Goal: Information Seeking & Learning: Find specific page/section

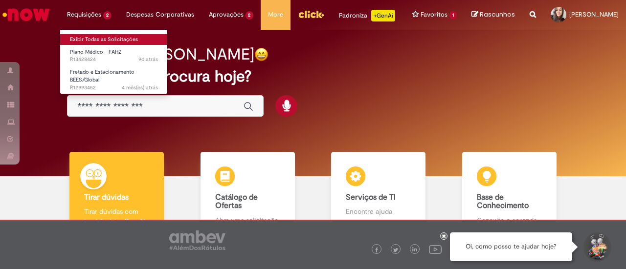
click at [93, 38] on link "Exibir Todas as Solicitações" at bounding box center [114, 39] width 108 height 11
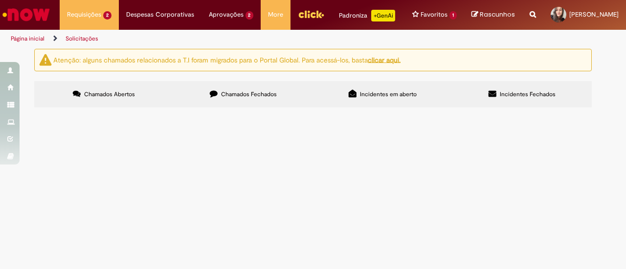
click at [228, 103] on label "Chamados Fechados" at bounding box center [242, 94] width 139 height 26
click at [0, 0] on span "Oi time! tudo bem? gostaria de validar a inclusão da politica de transferencia …" at bounding box center [0, 0] width 0 height 0
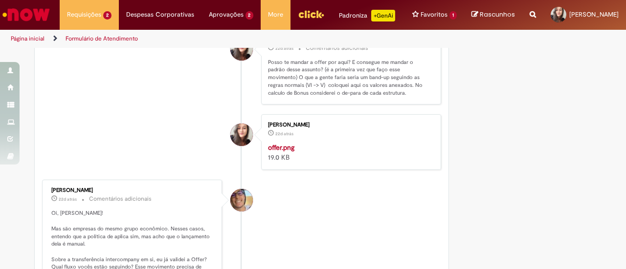
scroll to position [1214, 0]
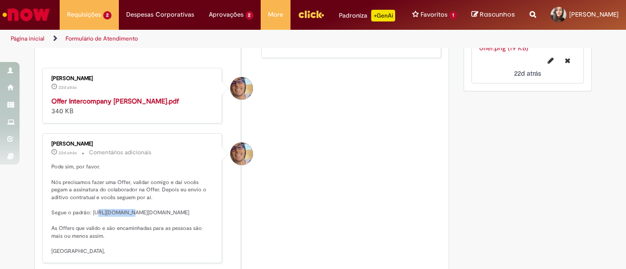
drag, startPoint x: 120, startPoint y: 239, endPoint x: 91, endPoint y: 236, distance: 29.5
click at [91, 236] on p "Pode sim, por favor. Nós precisamos fazer uma Offer, validar comigo e daí vocês…" at bounding box center [132, 209] width 163 height 92
drag, startPoint x: 88, startPoint y: 237, endPoint x: 122, endPoint y: 246, distance: 35.1
click at [122, 246] on p "Pode sim, por favor. Nós precisamos fazer uma Offer, validar comigo e daí vocês…" at bounding box center [132, 209] width 163 height 92
copy p "[URL][DOMAIN_NAME][DOMAIN_NAME]"
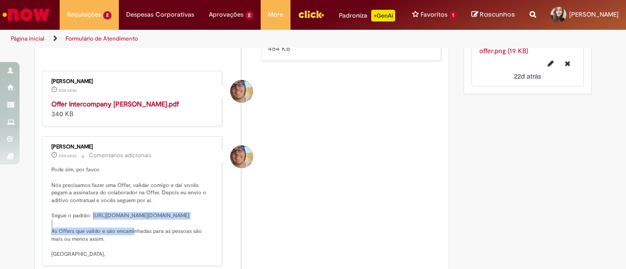
scroll to position [1263, 0]
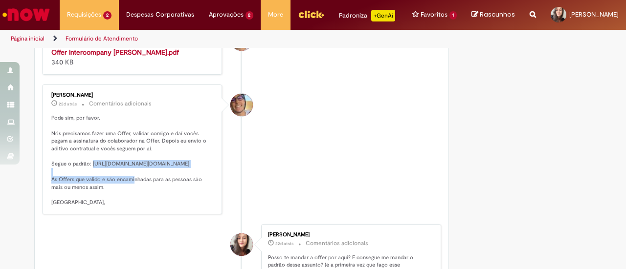
copy p "[URL][DOMAIN_NAME][DOMAIN_NAME]"
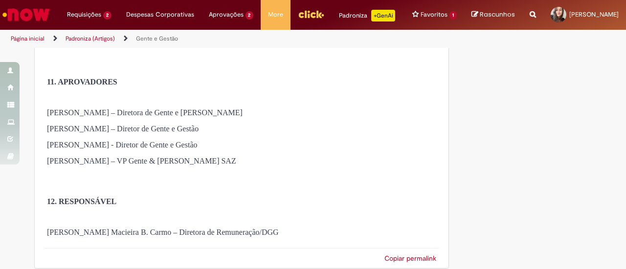
scroll to position [4702, 0]
